Goal: Find specific page/section: Find specific page/section

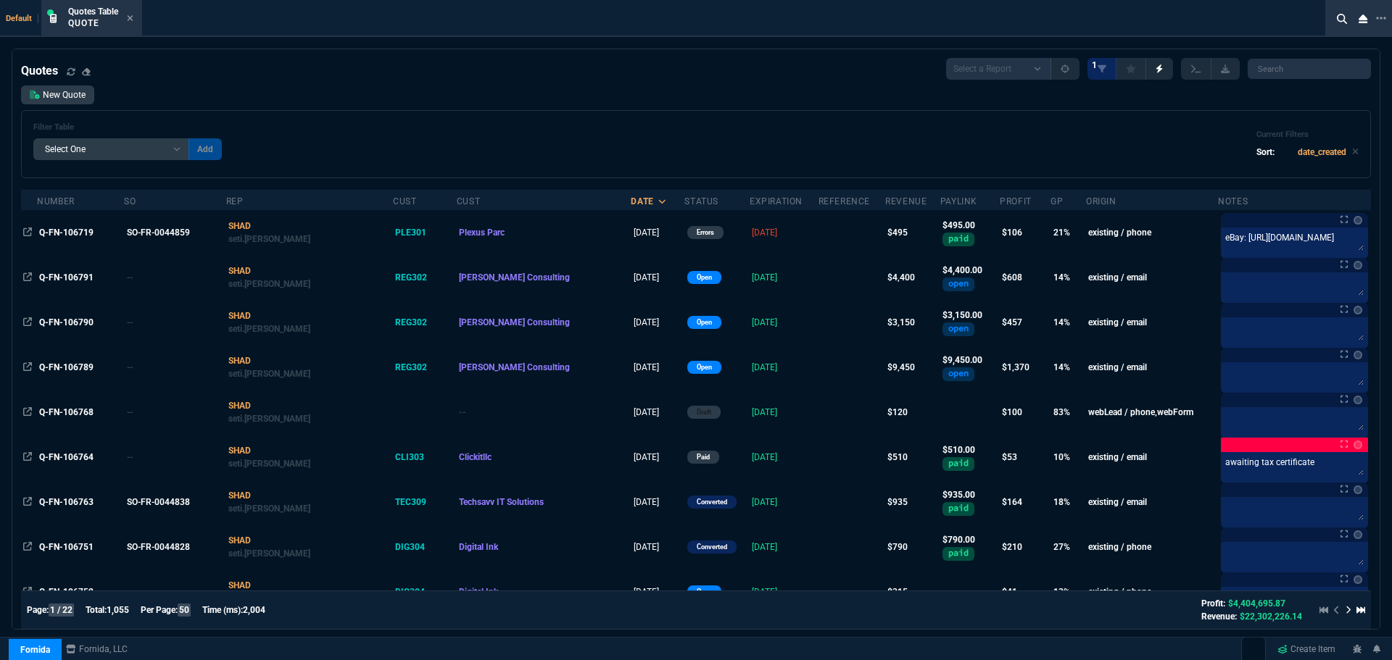
select select "4: SHAD"
select select
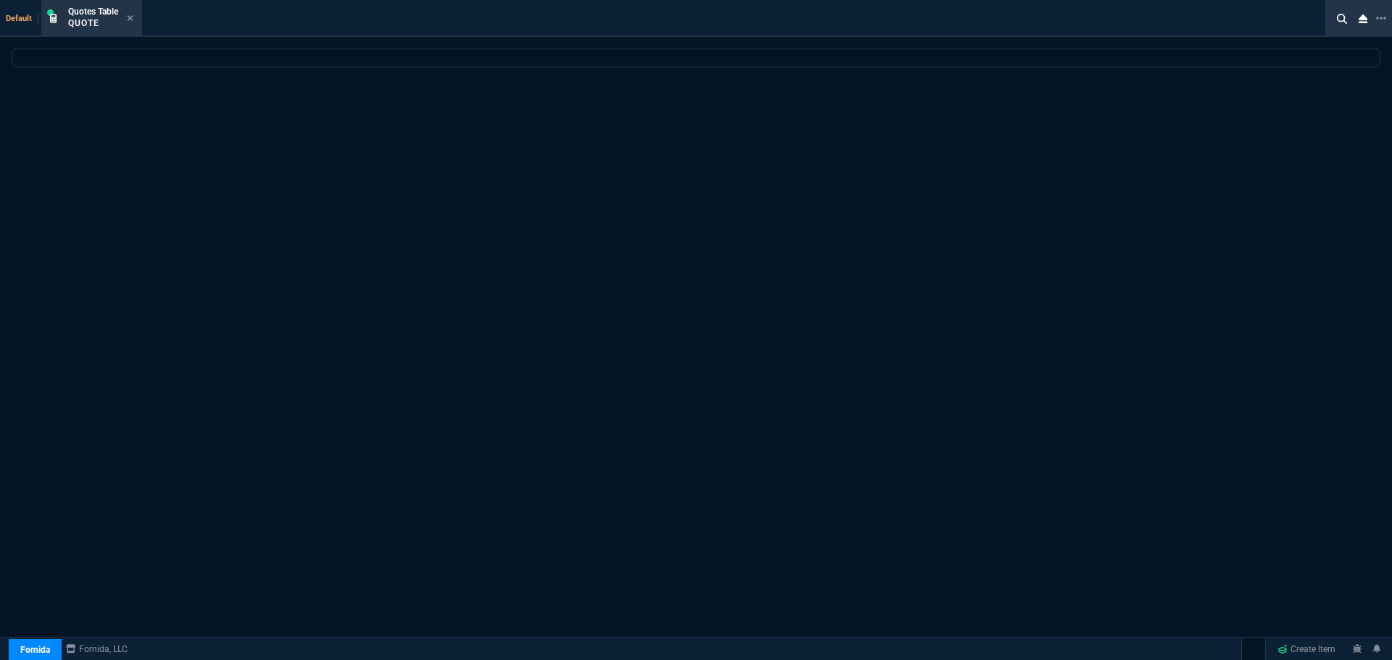
select select "4: SHAD"
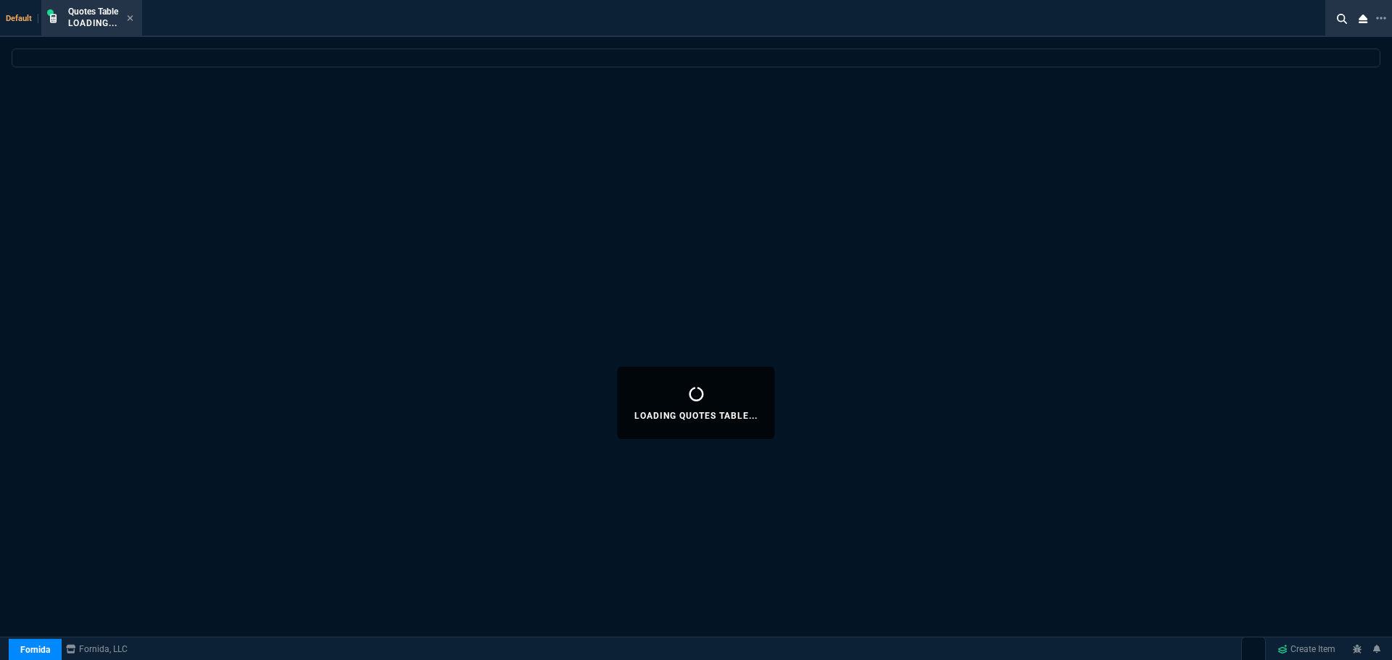
select select
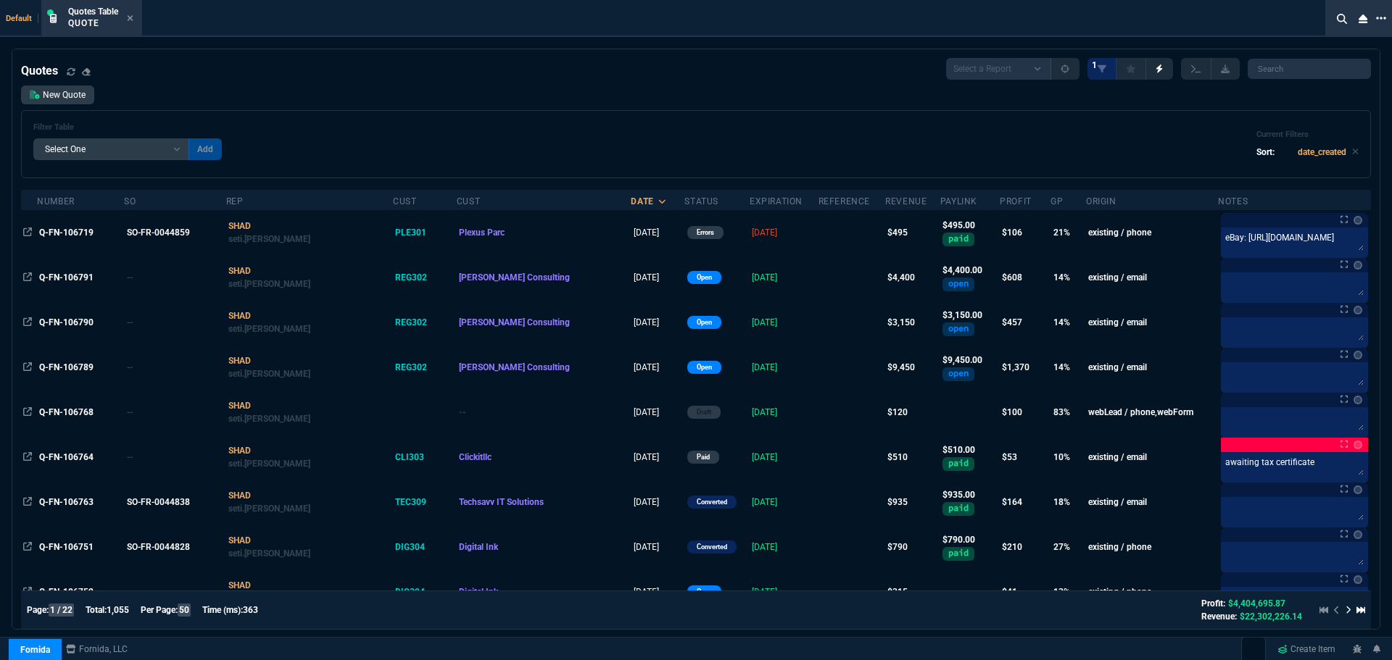
click at [1379, 18] on icon at bounding box center [1381, 18] width 10 height 12
click at [1309, 28] on li "Open New Tab" at bounding box center [1304, 30] width 144 height 17
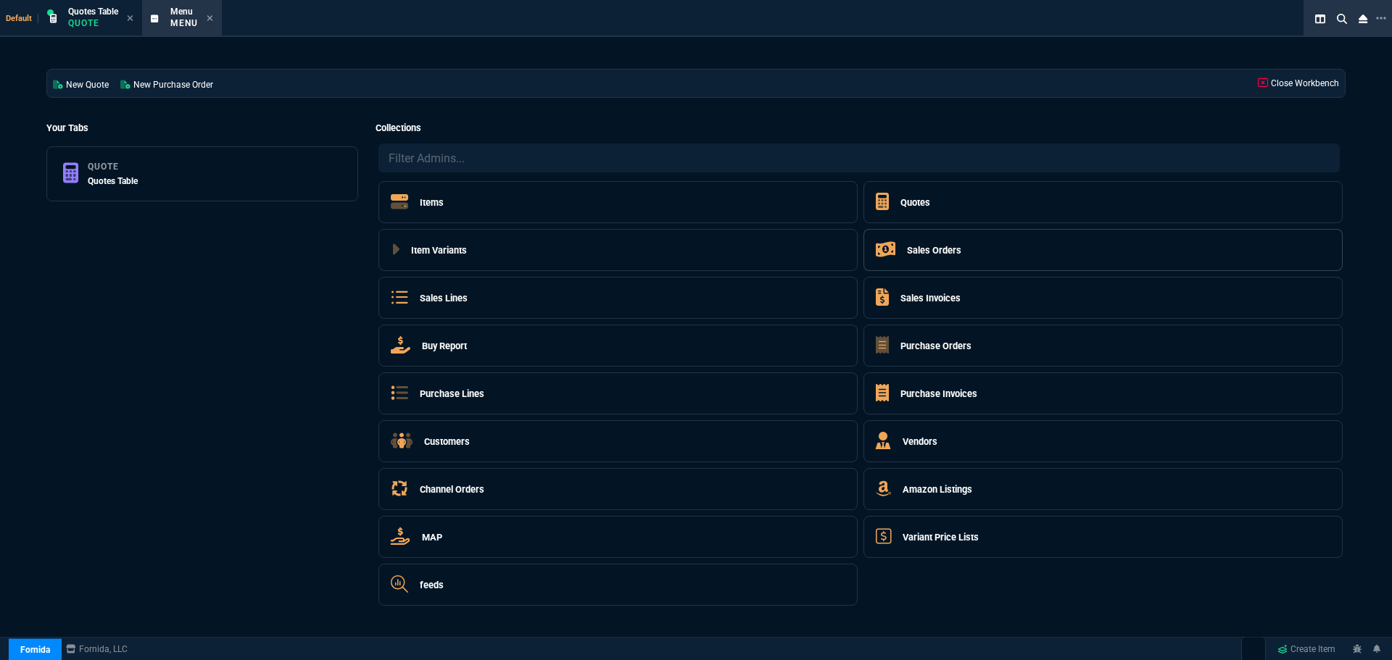
click at [940, 247] on h5 "Sales Orders" at bounding box center [934, 251] width 54 height 14
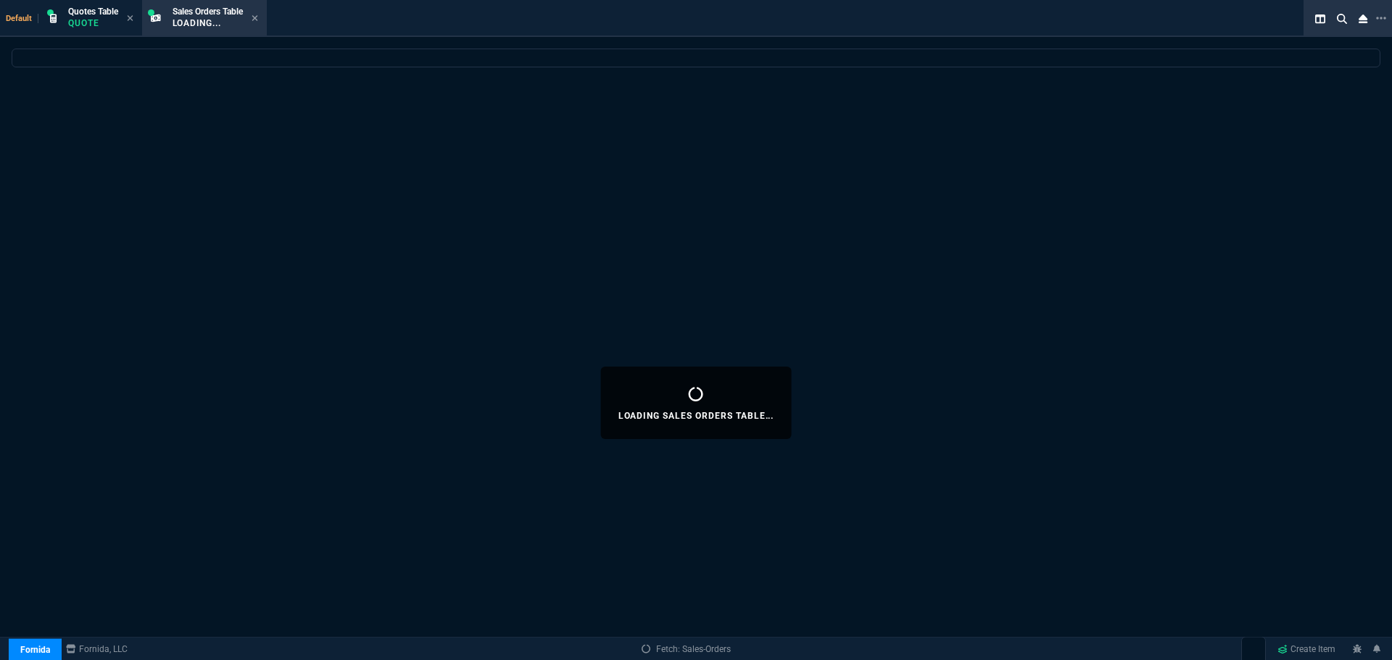
select select
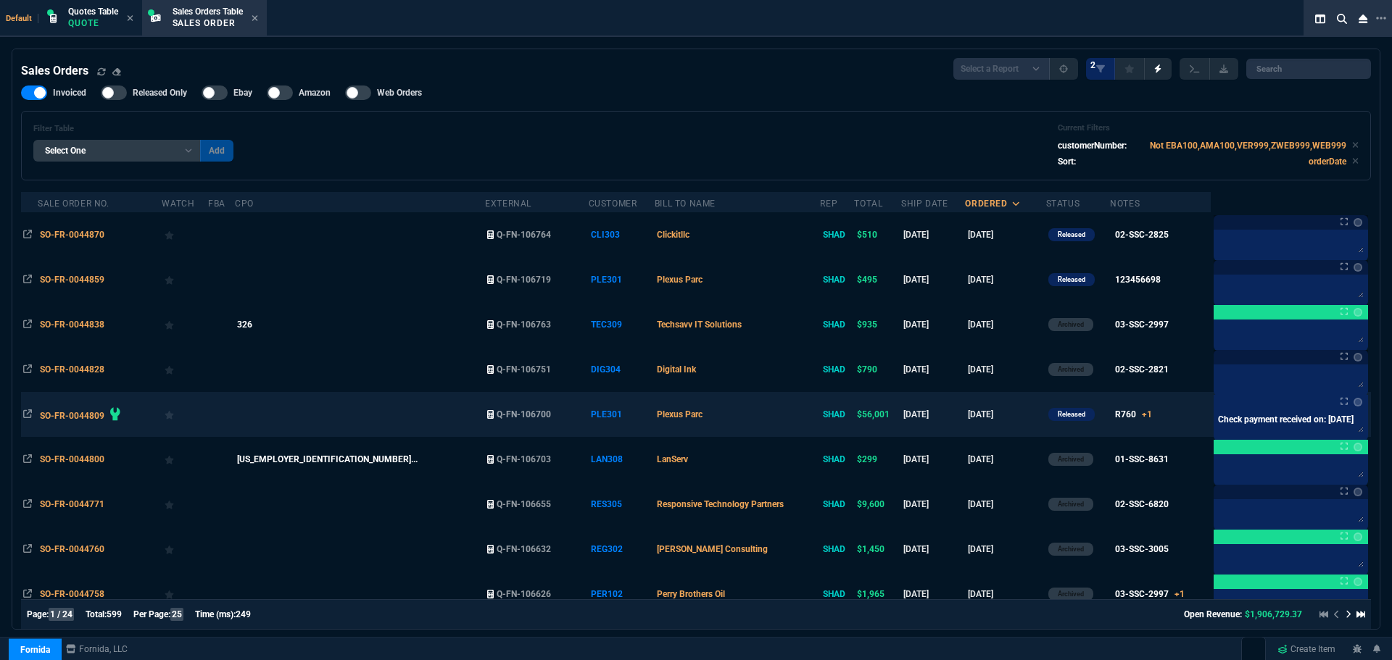
scroll to position [5, 0]
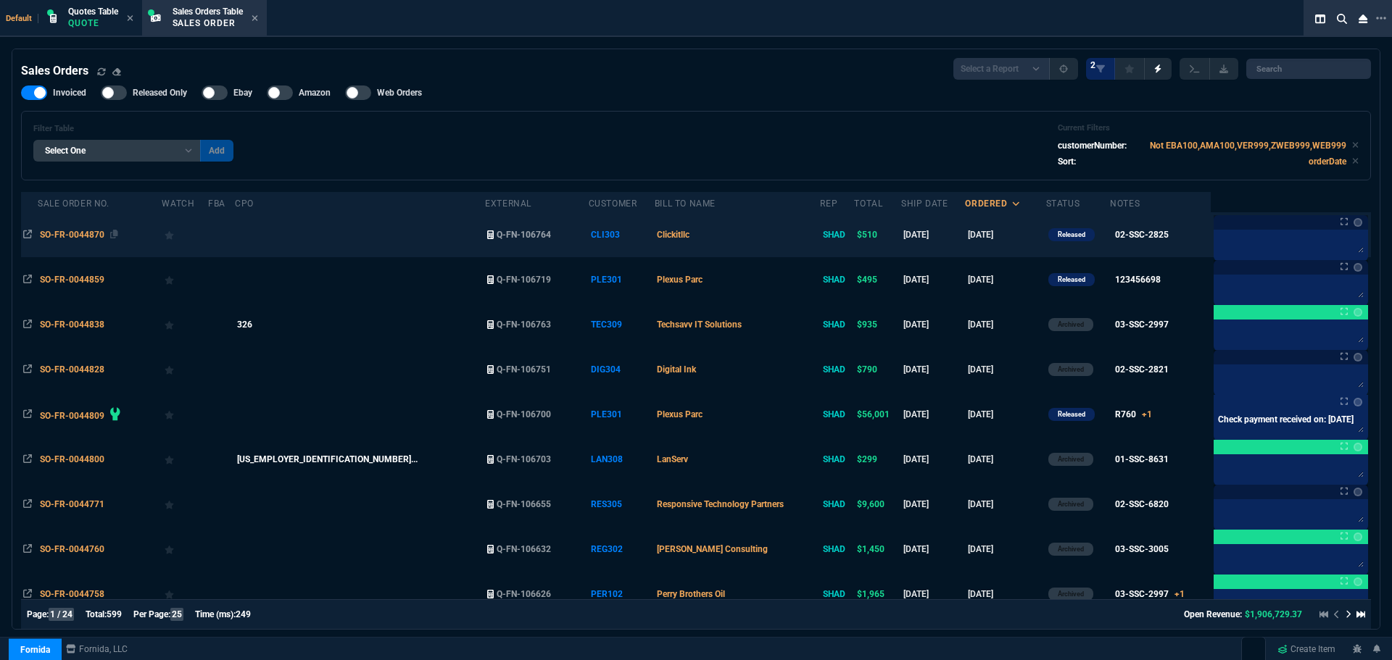
click at [66, 236] on span "SO-FR-0044870" at bounding box center [72, 235] width 65 height 10
